Goal: Task Accomplishment & Management: Manage account settings

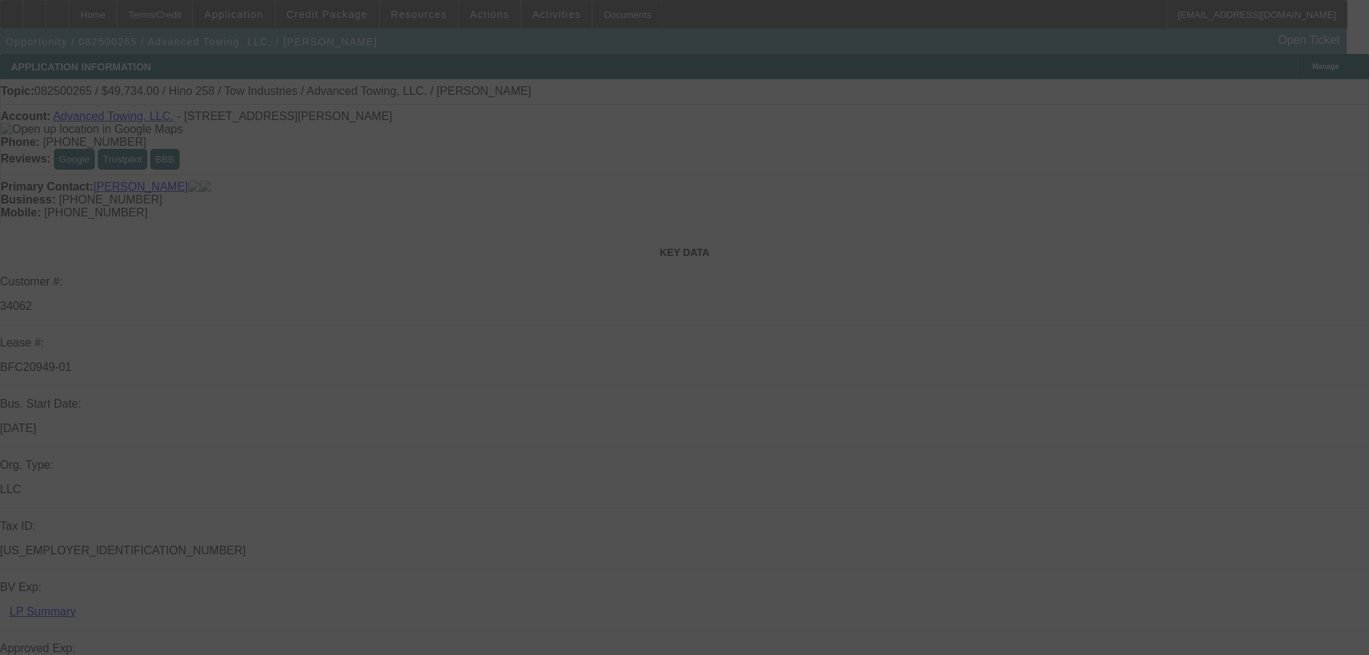
select select "0.1"
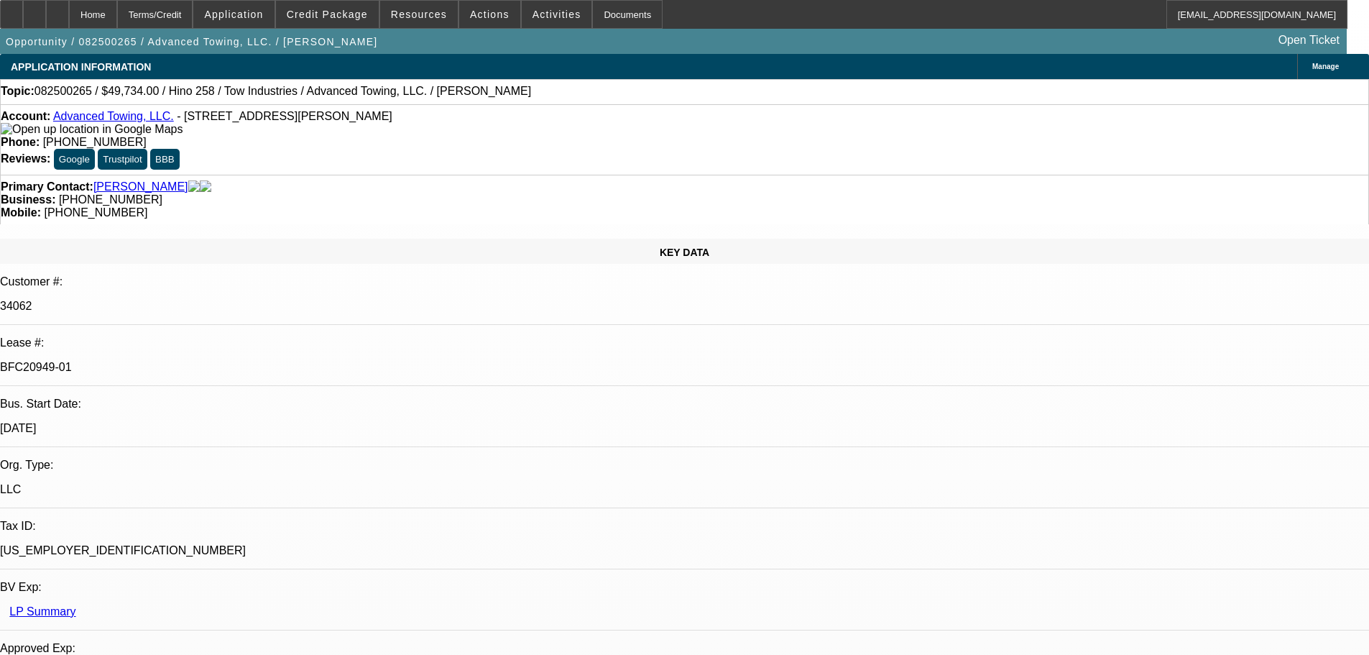
select select "2"
select select "0.1"
select select "4"
select select "0.1"
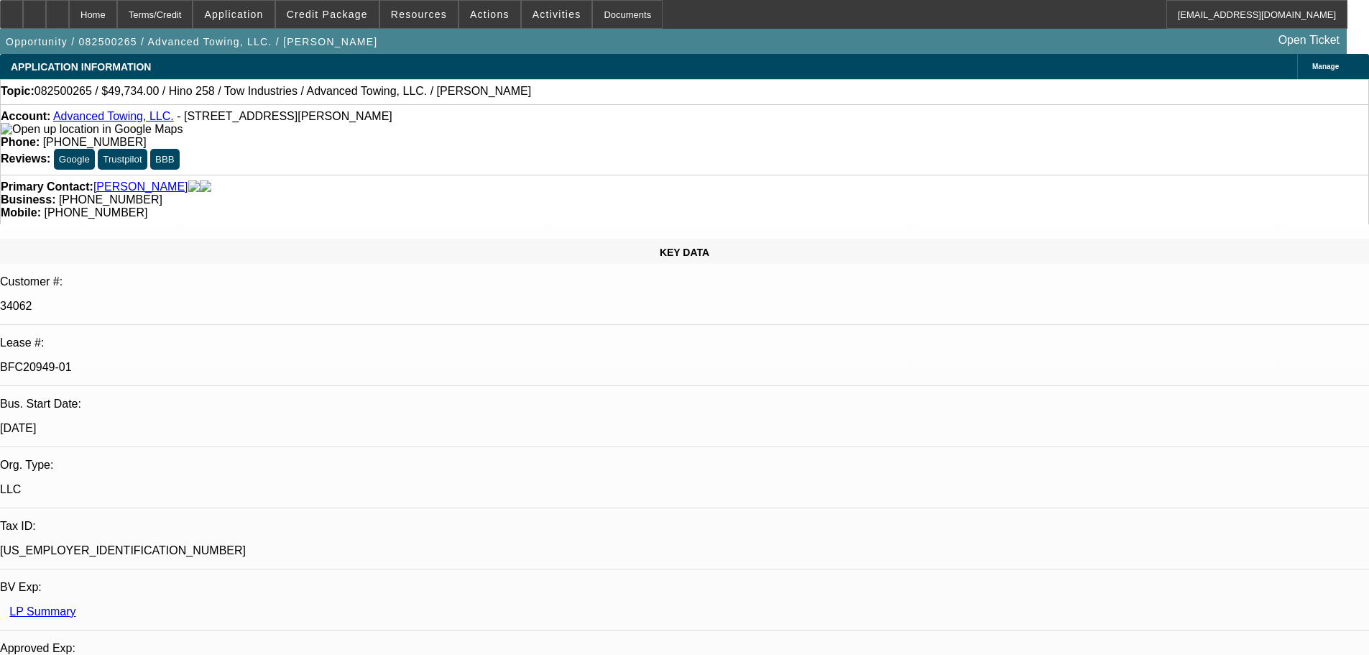
select select "2"
select select "0.1"
select select "4"
select select "0.1"
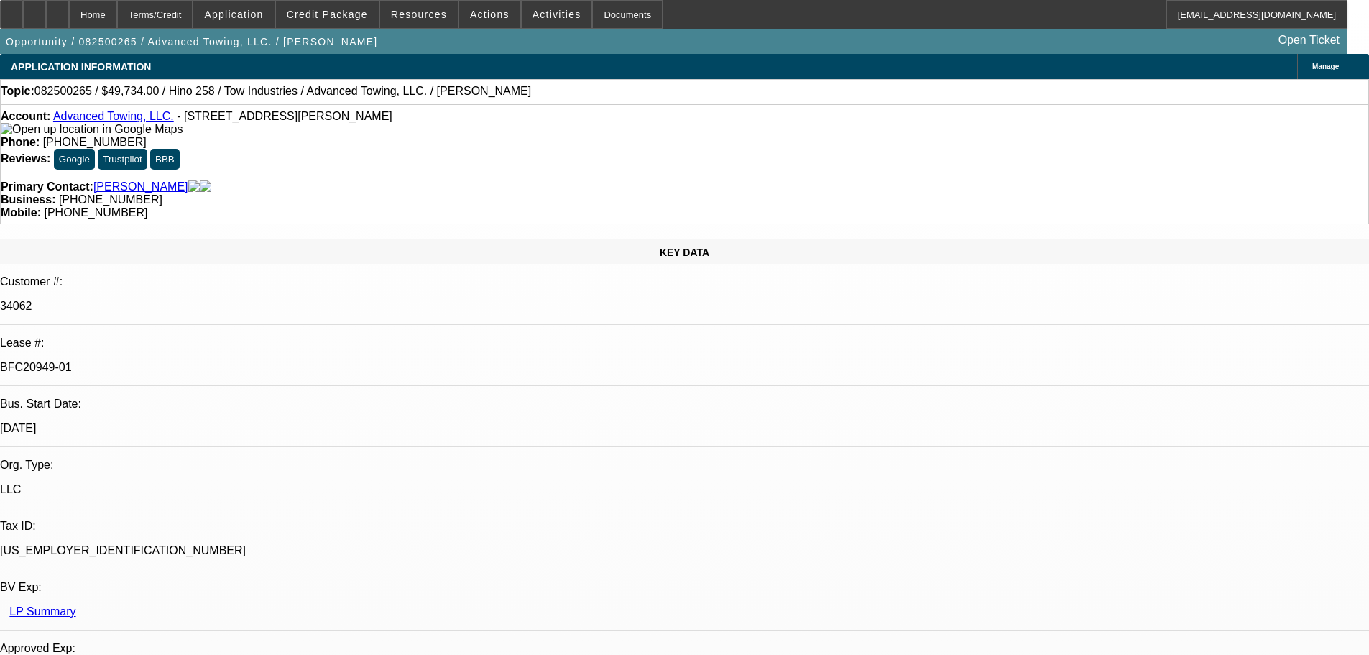
select select "2"
select select "0.1"
select select "4"
select select "2"
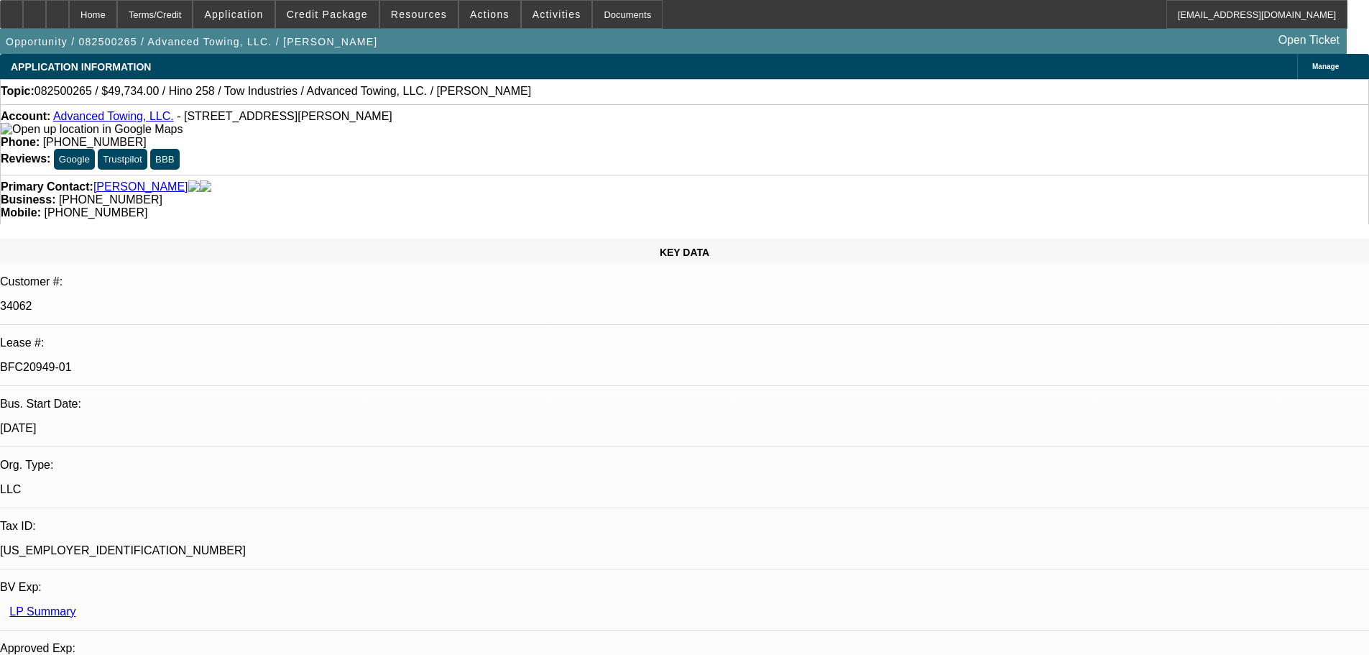
select select "2"
select select "0.1"
select select "4"
click at [599, 4] on div "Documents" at bounding box center [627, 14] width 70 height 29
